Goal: Find specific page/section: Find specific page/section

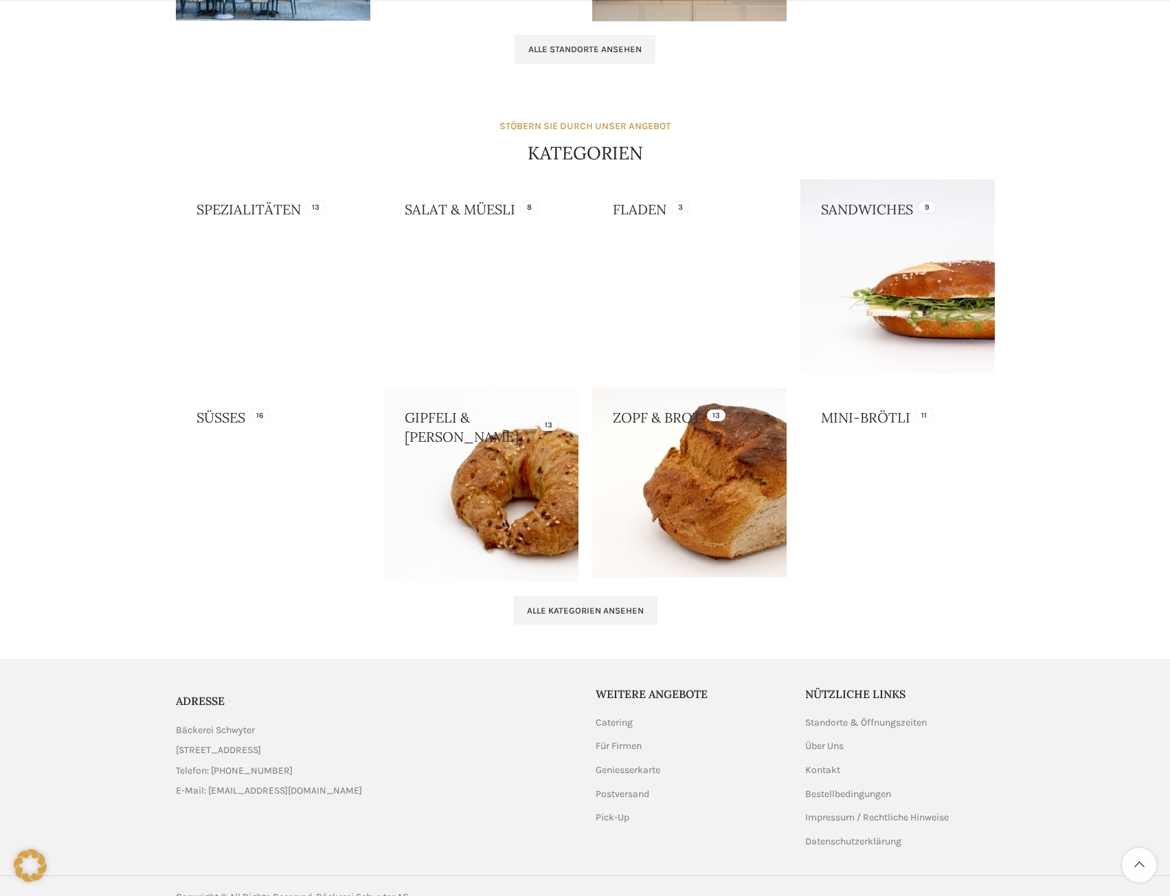
scroll to position [1099, 0]
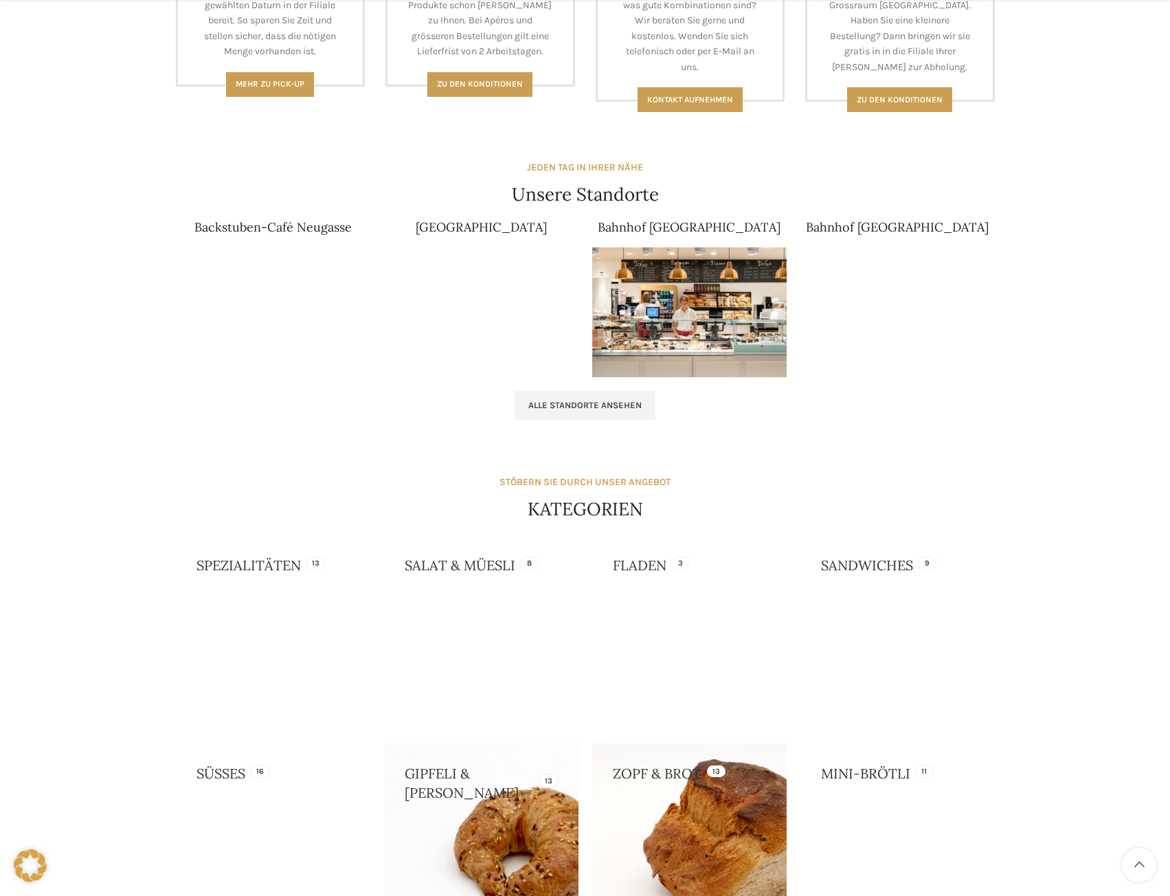
scroll to position [756, 0]
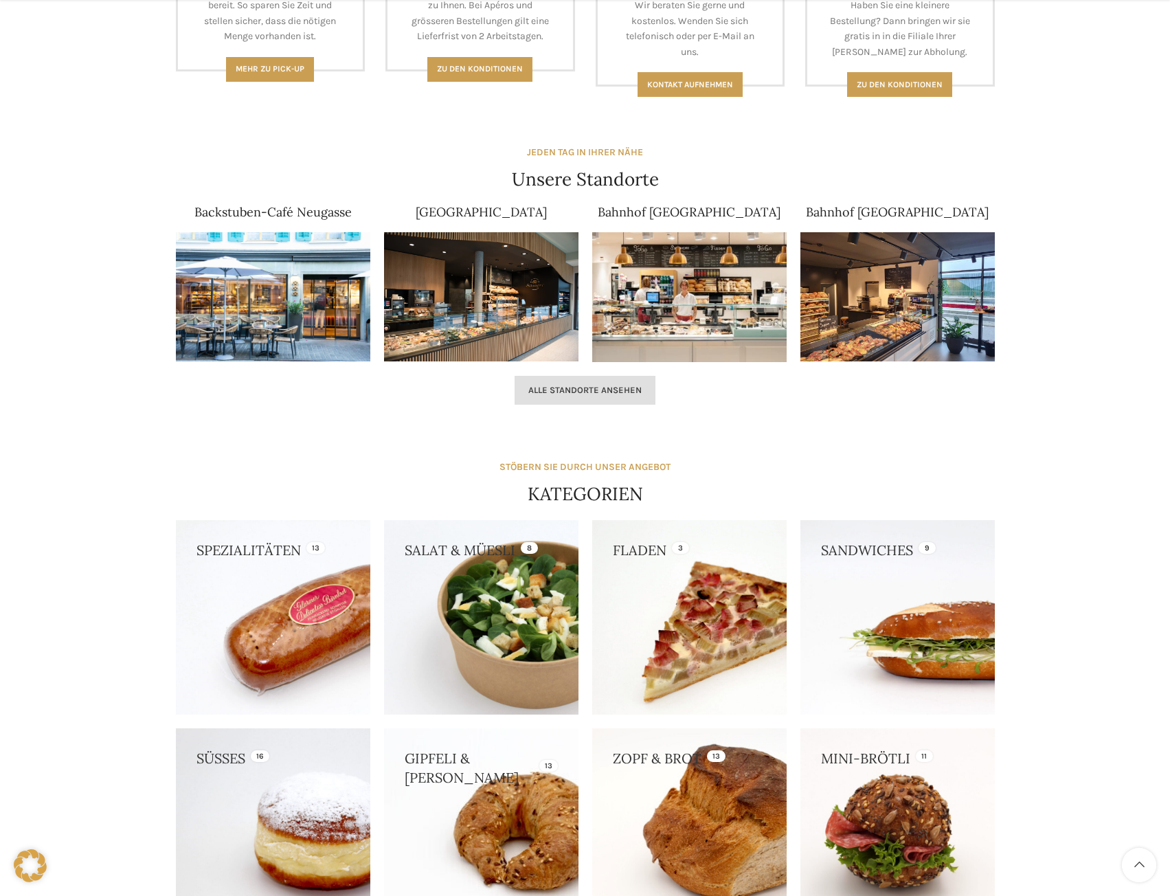
click at [581, 401] on link "Alle Standorte ansehen" at bounding box center [585, 390] width 141 height 29
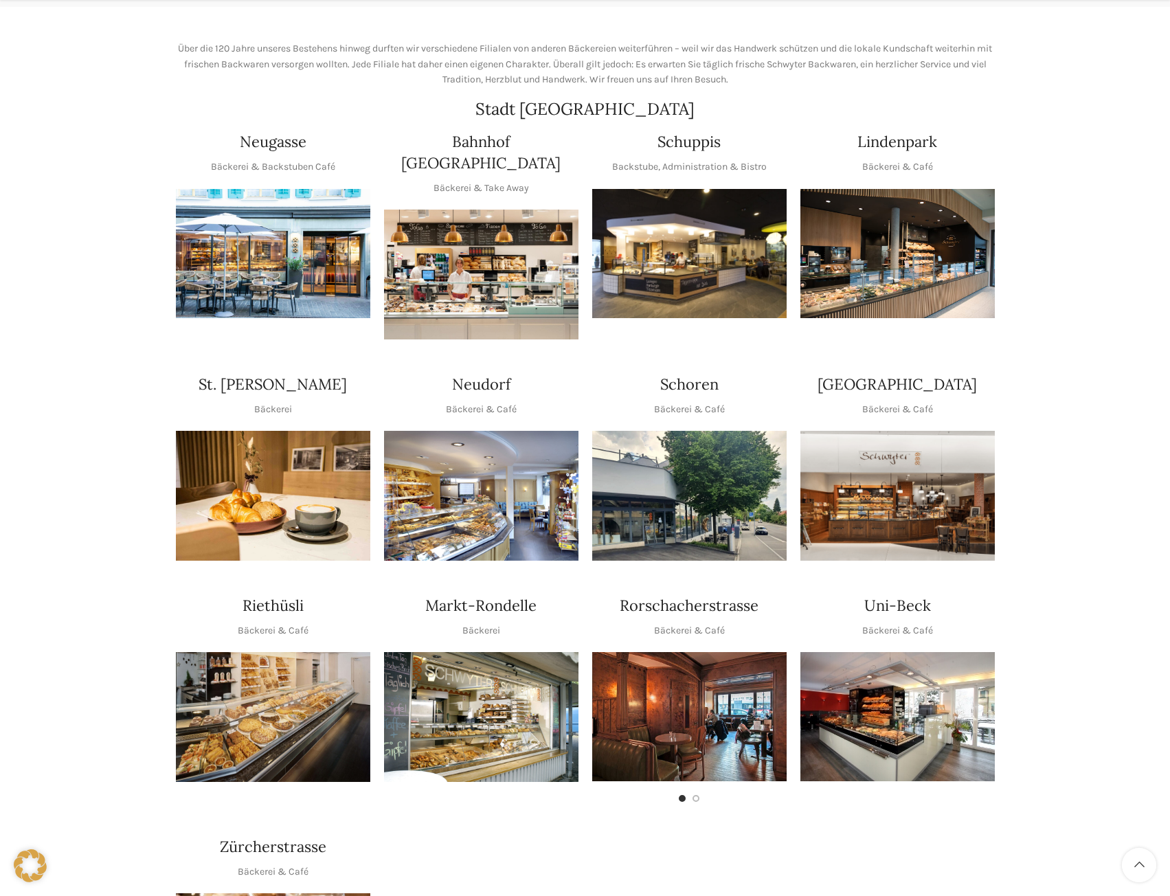
scroll to position [206, 0]
click at [875, 497] on img "1 / 1" at bounding box center [898, 495] width 194 height 130
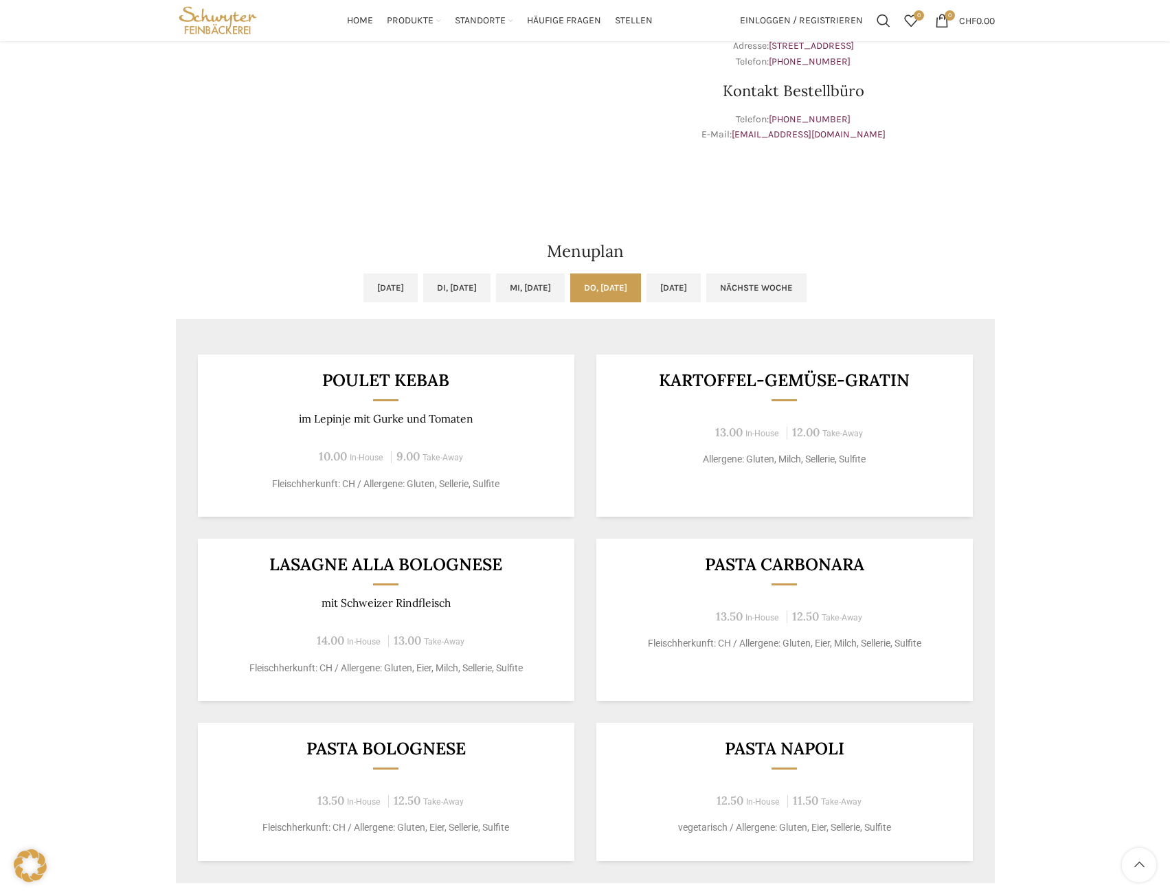
scroll to position [412, 0]
